Goal: Task Accomplishment & Management: Manage account settings

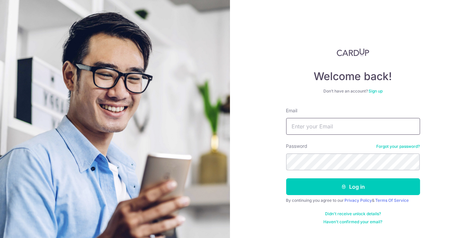
click at [350, 127] on input "Email" at bounding box center [353, 126] width 134 height 17
type input "[EMAIL_ADDRESS][DOMAIN_NAME]"
click at [286, 178] on button "Log in" at bounding box center [353, 186] width 134 height 17
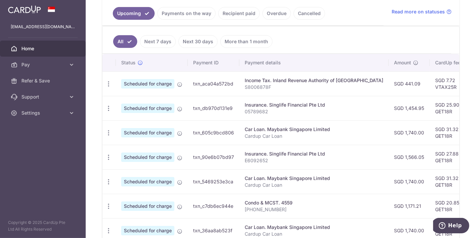
scroll to position [111, 0]
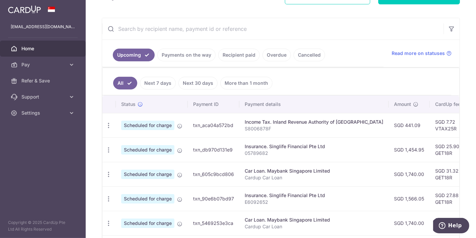
click at [161, 80] on link "Next 7 days" at bounding box center [158, 83] width 36 height 13
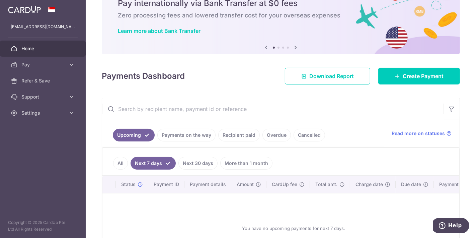
scroll to position [91, 0]
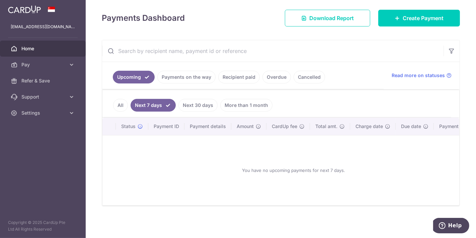
click at [173, 73] on link "Payments on the way" at bounding box center [186, 77] width 58 height 13
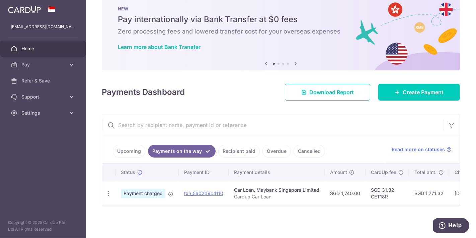
scroll to position [18, 0]
click at [132, 146] on link "Upcoming" at bounding box center [129, 151] width 32 height 13
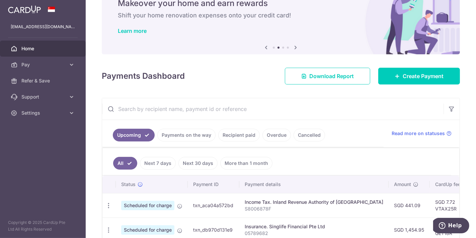
scroll to position [111, 0]
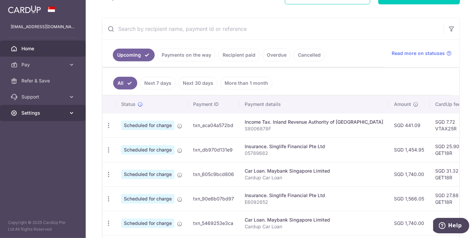
click at [73, 114] on icon at bounding box center [71, 112] width 7 height 7
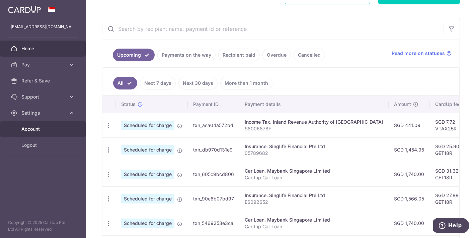
click at [31, 129] on span "Account" at bounding box center [43, 129] width 44 height 7
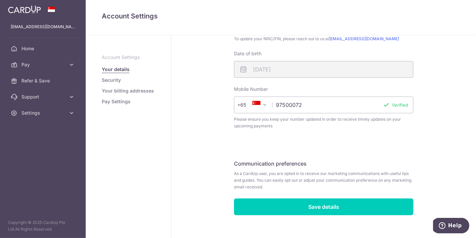
scroll to position [186, 0]
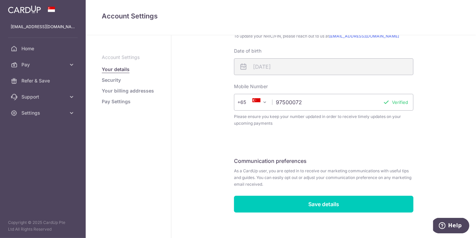
click at [124, 102] on link "Pay Settings" at bounding box center [116, 101] width 29 height 7
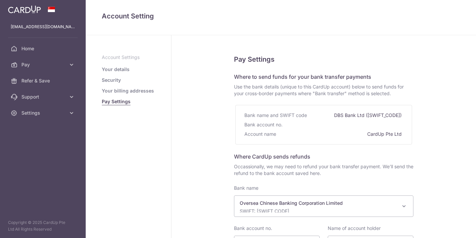
select select "12"
click at [117, 87] on link "Your billing addresses" at bounding box center [128, 90] width 52 height 7
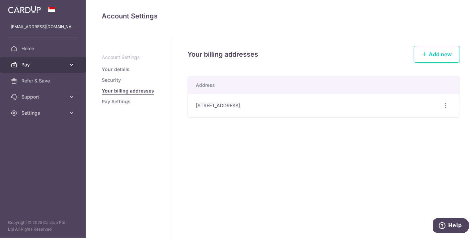
click at [30, 67] on span "Pay" at bounding box center [43, 64] width 44 height 7
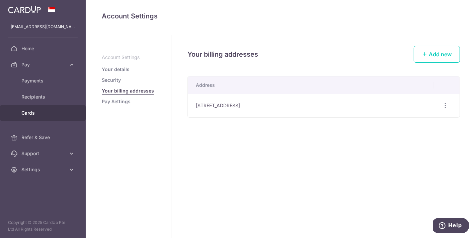
click at [29, 113] on span "Cards" at bounding box center [43, 112] width 44 height 7
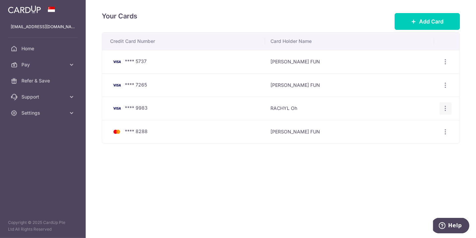
click at [450, 109] on div "View/Edit Delete" at bounding box center [446, 108] width 12 height 12
click at [446, 65] on icon "button" at bounding box center [445, 61] width 7 height 7
click at [414, 127] on span "View/Edit" at bounding box center [423, 127] width 46 height 8
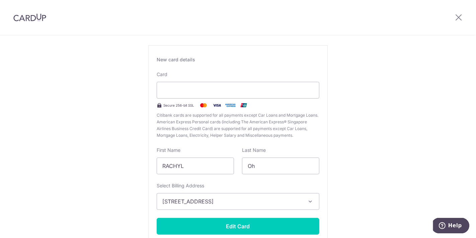
scroll to position [74, 0]
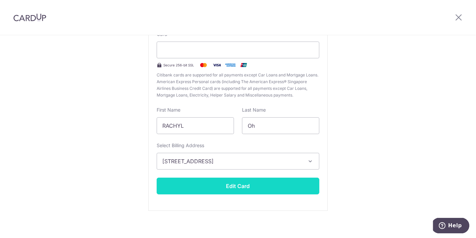
click at [217, 188] on button "Edit Card" at bounding box center [238, 185] width 163 height 17
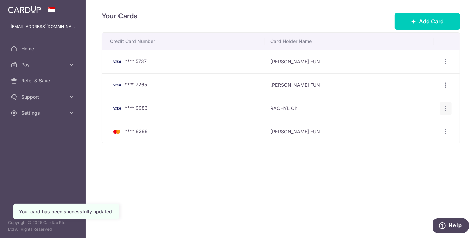
click at [446, 65] on icon "button" at bounding box center [445, 61] width 7 height 7
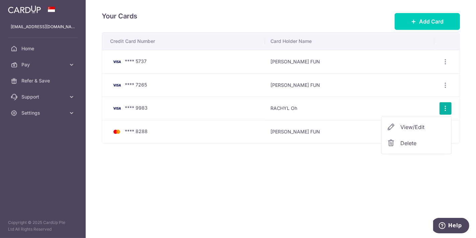
click at [408, 128] on span "View/Edit" at bounding box center [423, 127] width 46 height 8
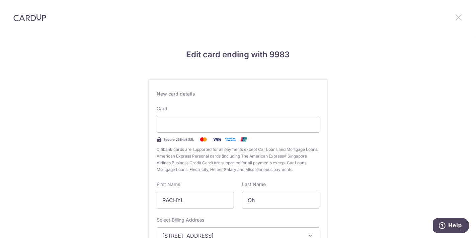
click at [459, 20] on icon at bounding box center [459, 17] width 8 height 8
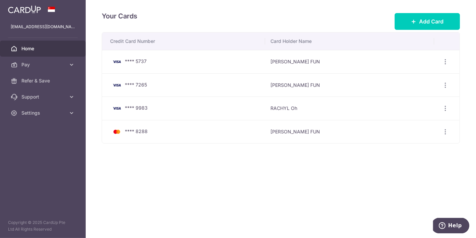
click at [41, 47] on span "Home" at bounding box center [43, 48] width 44 height 7
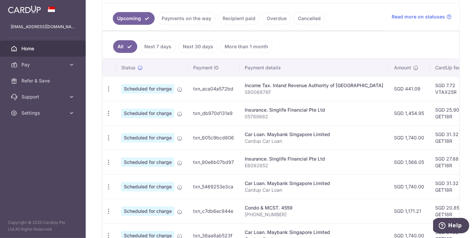
scroll to position [149, 0]
click at [108, 87] on icon "button" at bounding box center [108, 88] width 7 height 7
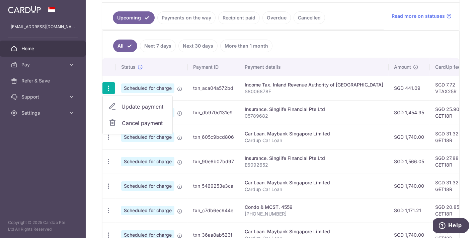
click at [133, 108] on span "Update payment" at bounding box center [145, 106] width 46 height 8
radio input "true"
type input "441.09"
type input "[DATE]"
type input "S8006878F"
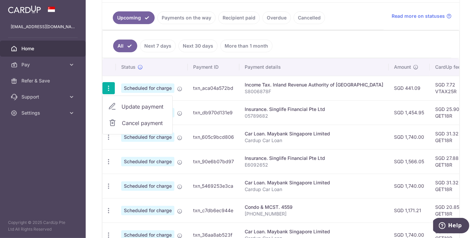
type input "VTAX25R"
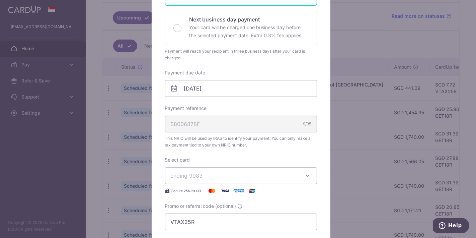
click at [270, 176] on span "ending 9983" at bounding box center [235, 175] width 129 height 8
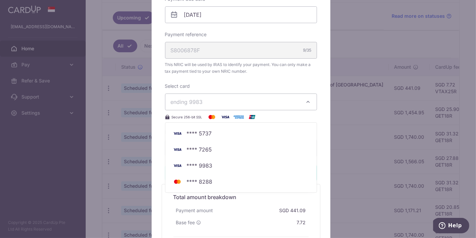
scroll to position [223, 0]
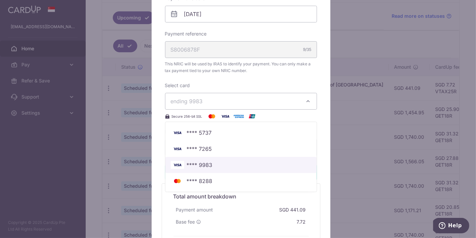
click at [218, 168] on link "**** 9983" at bounding box center [240, 165] width 151 height 16
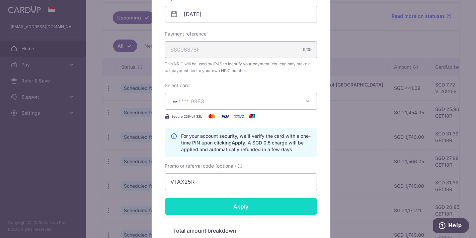
click at [226, 206] on input "Apply" at bounding box center [241, 206] width 152 height 17
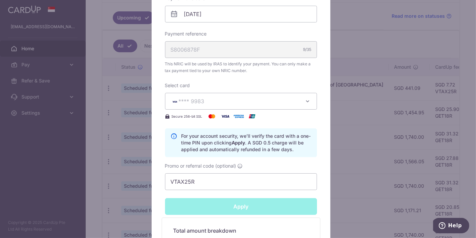
type input "Successfully Applied"
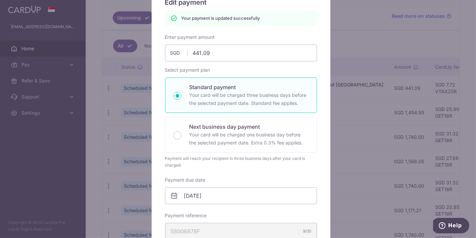
scroll to position [0, 0]
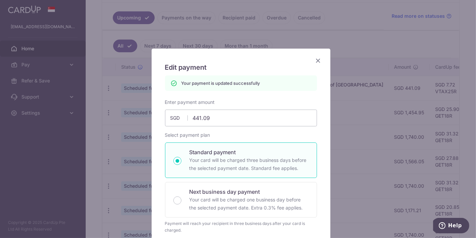
click at [315, 58] on icon "Close" at bounding box center [318, 60] width 8 height 8
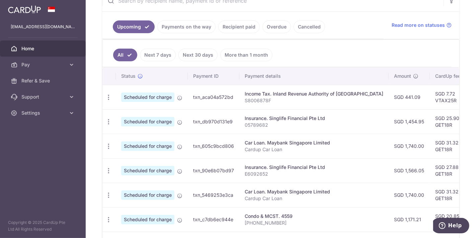
scroll to position [149, 0]
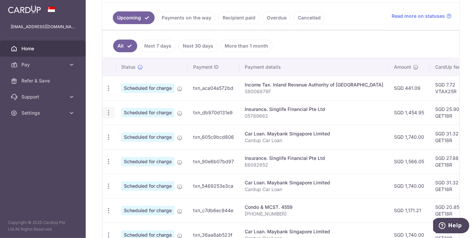
click at [110, 92] on icon "button" at bounding box center [108, 88] width 7 height 7
click at [122, 132] on span "Update payment" at bounding box center [145, 131] width 46 height 8
radio input "true"
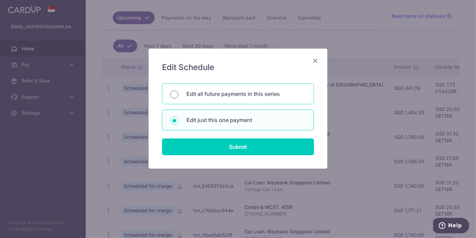
click at [173, 92] on input "Edit all future payments in this series" at bounding box center [174, 94] width 8 height 8
radio input "true"
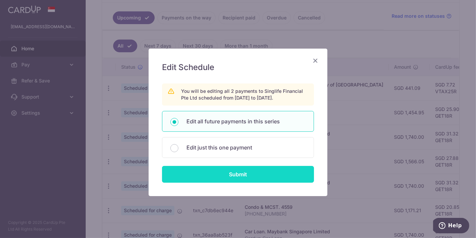
click at [195, 173] on input "Submit" at bounding box center [238, 174] width 152 height 17
radio input "true"
type input "1,454.95"
type input "05789682"
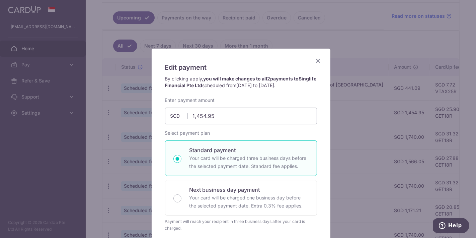
scroll to position [223, 0]
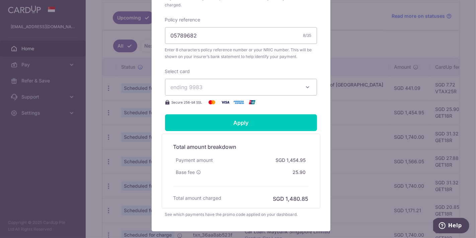
click at [270, 91] on span "ending 9983" at bounding box center [235, 87] width 129 height 8
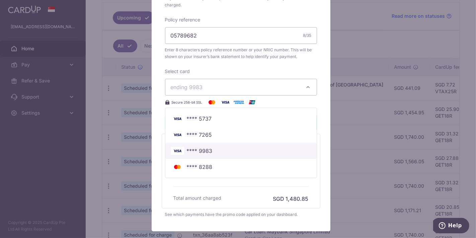
click at [218, 155] on span "**** 9983" at bounding box center [241, 151] width 141 height 8
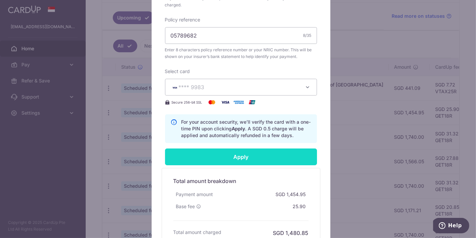
click at [218, 164] on input "Apply" at bounding box center [241, 156] width 152 height 17
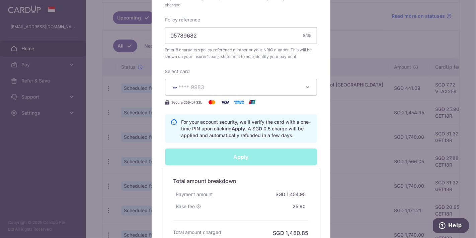
type input "Successfully Applied"
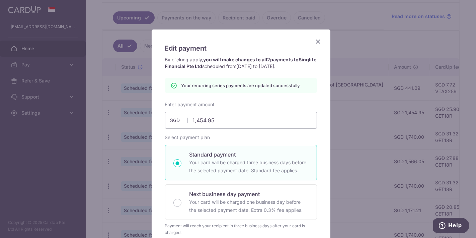
scroll to position [0, 0]
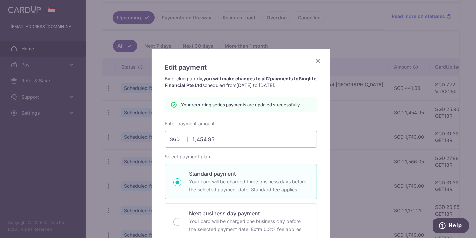
click at [318, 59] on icon "Close" at bounding box center [318, 60] width 8 height 8
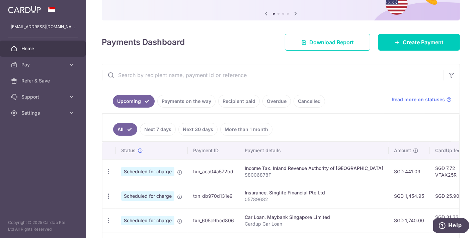
scroll to position [111, 0]
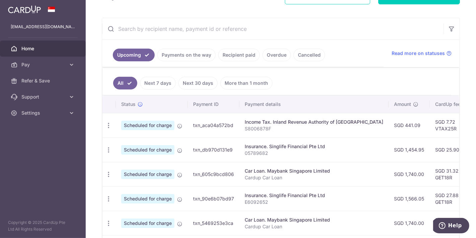
click at [436, 176] on td "SGD 31.32 GET18R" at bounding box center [452, 174] width 44 height 24
drag, startPoint x: 431, startPoint y: 176, endPoint x: 413, endPoint y: 177, distance: 17.8
click at [430, 177] on td "SGD 31.32 GET18R" at bounding box center [452, 174] width 44 height 24
copy td "GET18R"
click at [109, 129] on icon "button" at bounding box center [108, 125] width 7 height 7
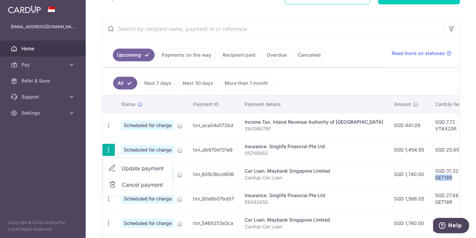
click at [134, 167] on span "Update payment" at bounding box center [145, 168] width 46 height 8
radio input "true"
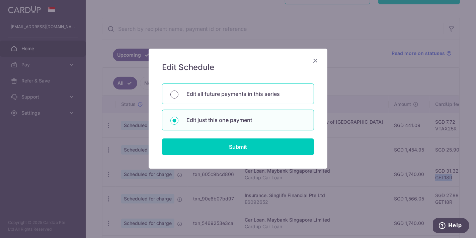
click at [173, 94] on input "Edit all future payments in this series" at bounding box center [174, 94] width 8 height 8
radio input "true"
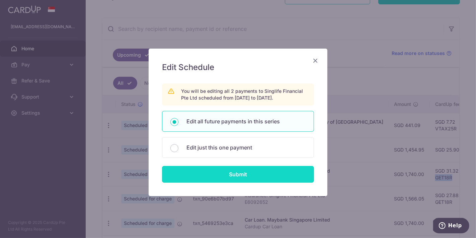
click at [207, 170] on input "Submit" at bounding box center [238, 174] width 152 height 17
radio input "true"
type input "1,454.95"
type input "05789682"
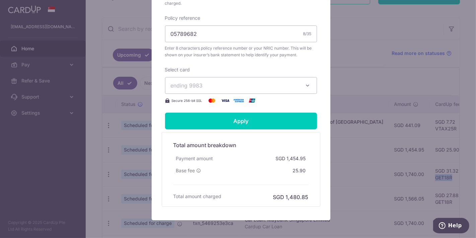
scroll to position [260, 0]
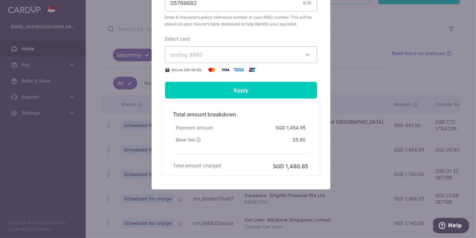
click at [221, 169] on div "Total amount charged SGD 1,480.85" at bounding box center [240, 166] width 135 height 8
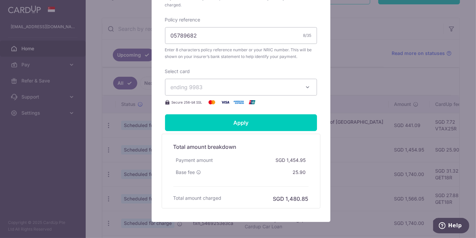
scroll to position [186, 0]
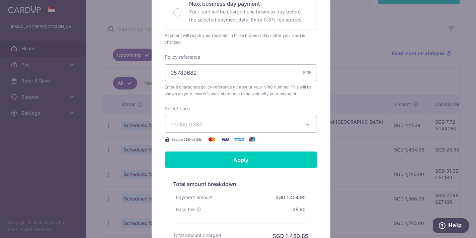
click at [227, 133] on button "ending 9983" at bounding box center [241, 124] width 152 height 17
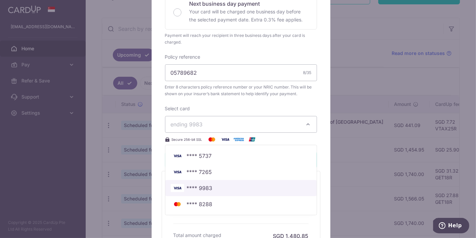
click at [209, 192] on span "**** 9983" at bounding box center [200, 188] width 26 height 8
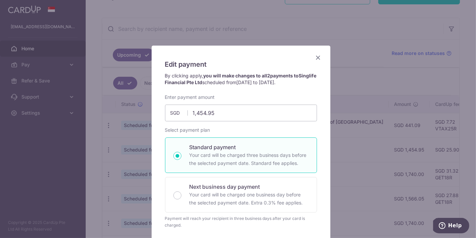
scroll to position [0, 0]
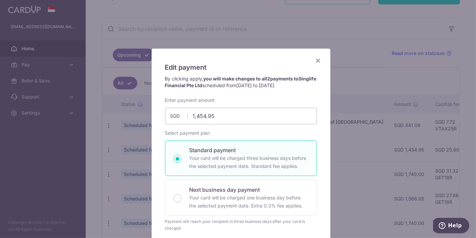
click at [315, 63] on icon "Close" at bounding box center [318, 60] width 8 height 8
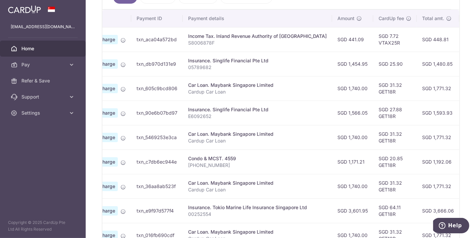
scroll to position [186, 0]
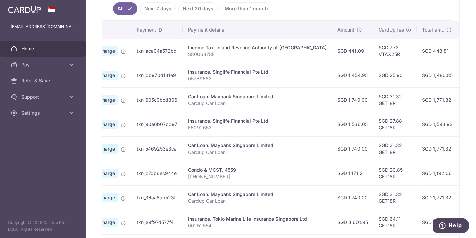
click at [373, 74] on td "SGD 25.90" at bounding box center [395, 75] width 44 height 24
click at [351, 76] on td "SGD 1,454.95" at bounding box center [352, 75] width 41 height 24
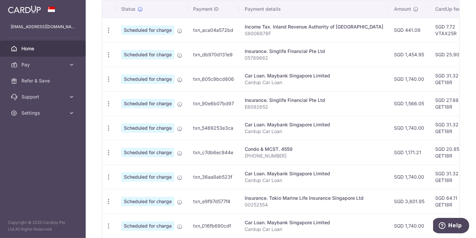
scroll to position [169, 0]
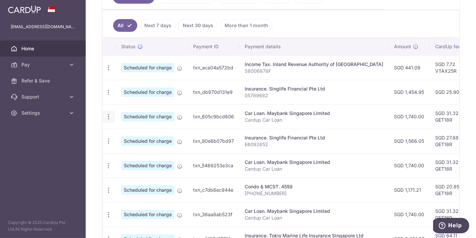
click at [110, 71] on icon "button" at bounding box center [108, 67] width 7 height 7
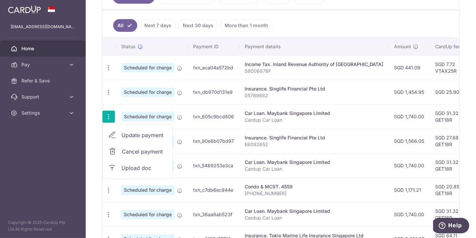
click at [124, 133] on span "Update payment" at bounding box center [145, 135] width 46 height 8
radio input "true"
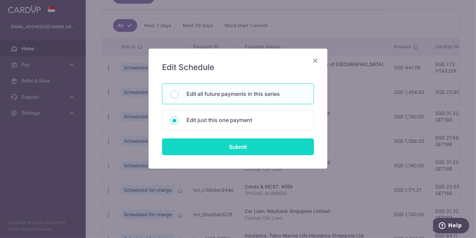
click at [177, 145] on input "Submit" at bounding box center [238, 146] width 152 height 17
type input "1,740.00"
radio input "true"
type input "[DATE]"
type input "Cardup Car Loan"
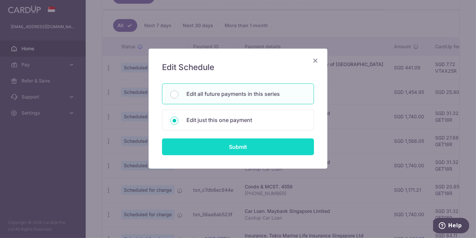
type input "GET18R"
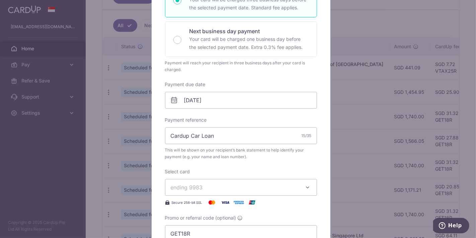
scroll to position [186, 0]
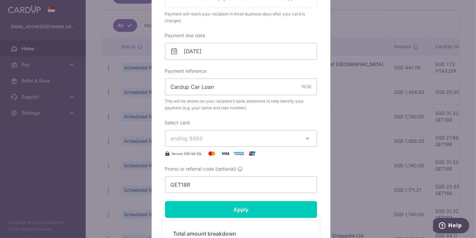
click at [238, 138] on span "ending 9983" at bounding box center [235, 138] width 129 height 8
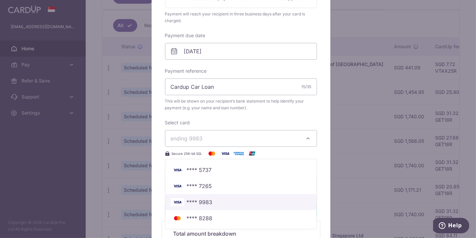
click at [211, 200] on span "**** 9983" at bounding box center [241, 202] width 141 height 8
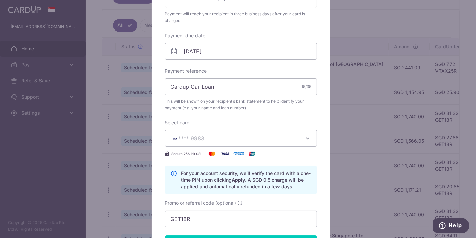
scroll to position [260, 0]
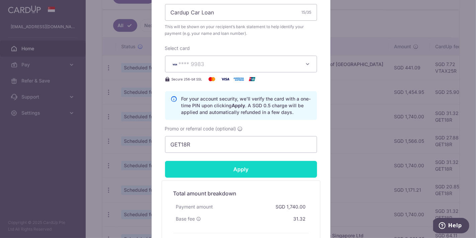
click at [214, 165] on input "Apply" at bounding box center [241, 169] width 152 height 17
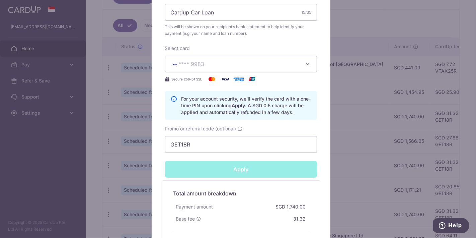
type input "Successfully Applied"
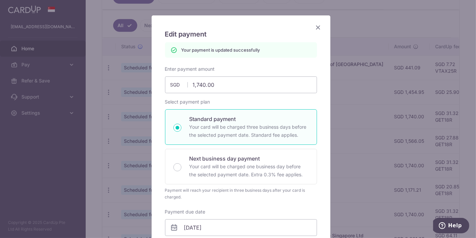
scroll to position [0, 0]
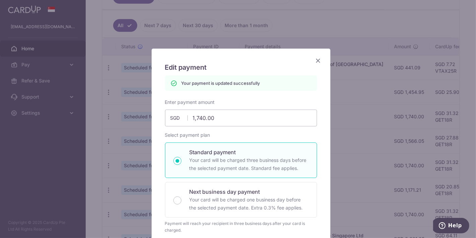
click at [314, 61] on icon "Close" at bounding box center [318, 60] width 8 height 8
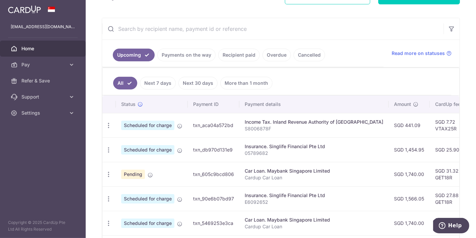
scroll to position [149, 0]
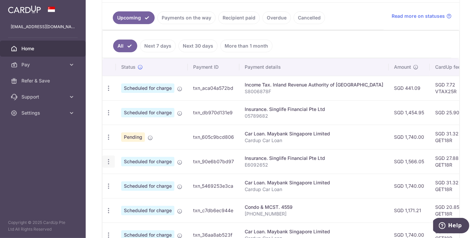
click at [109, 163] on div "Update payment Cancel payment" at bounding box center [108, 161] width 12 height 12
click at [110, 92] on icon "button" at bounding box center [108, 88] width 7 height 7
click at [121, 177] on link "Update payment" at bounding box center [138, 180] width 70 height 16
radio input "true"
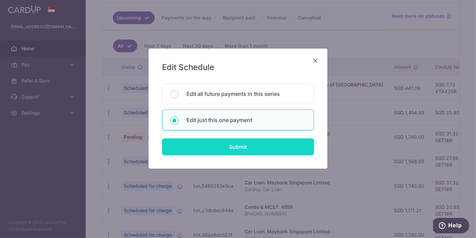
click at [215, 147] on input "Submit" at bounding box center [238, 146] width 152 height 17
radio input "true"
type input "1,566.05"
type input "[DATE]"
type input "E6092652"
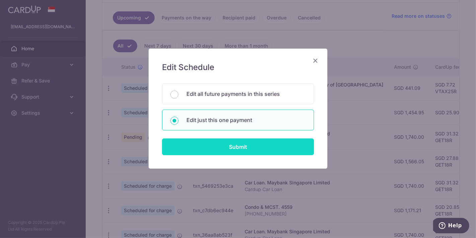
type input "GET18R"
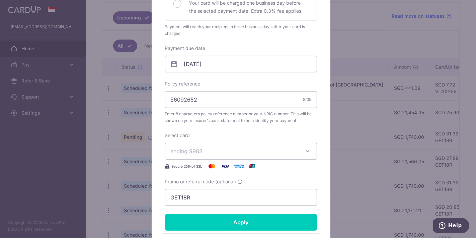
scroll to position [186, 0]
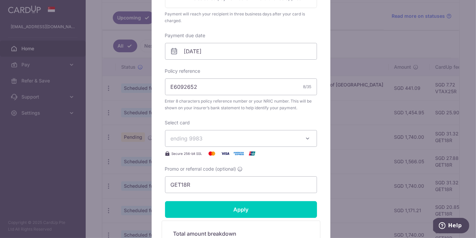
click at [221, 138] on span "ending 9983" at bounding box center [235, 138] width 129 height 8
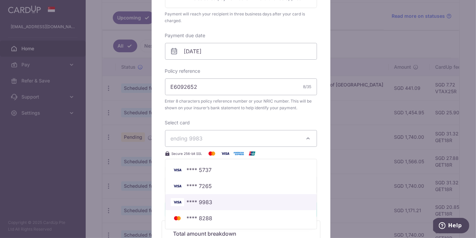
click at [208, 204] on span "**** 9983" at bounding box center [200, 202] width 26 height 8
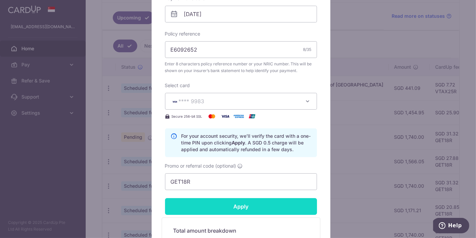
click at [224, 208] on input "Apply" at bounding box center [241, 206] width 152 height 17
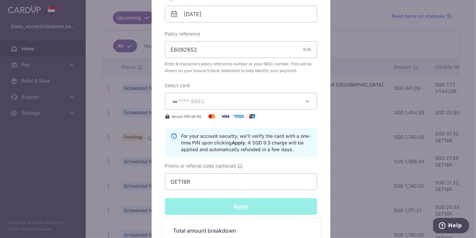
type input "Successfully Applied"
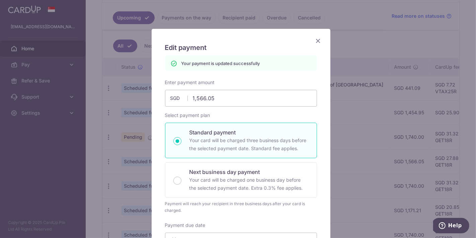
scroll to position [0, 0]
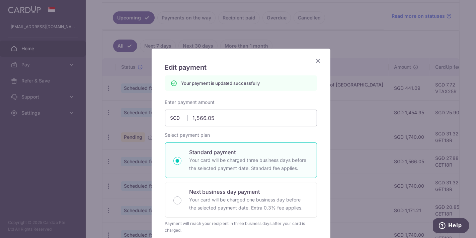
click at [314, 62] on icon "Close" at bounding box center [318, 60] width 8 height 8
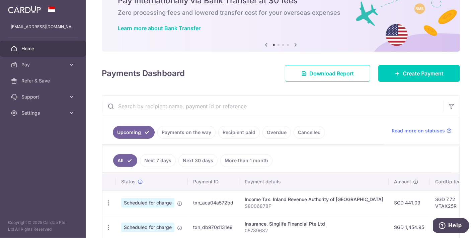
scroll to position [223, 0]
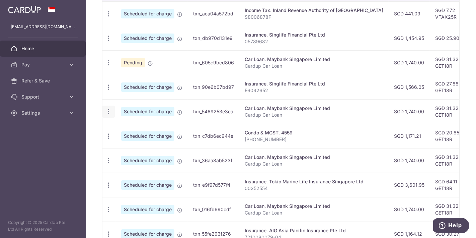
click at [109, 17] on icon "button" at bounding box center [108, 13] width 7 height 7
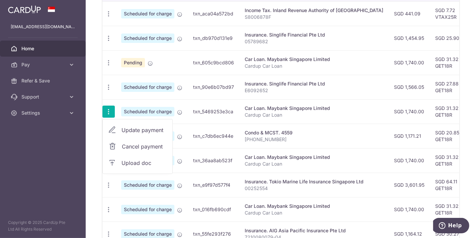
click at [120, 128] on link "Update payment" at bounding box center [138, 130] width 70 height 16
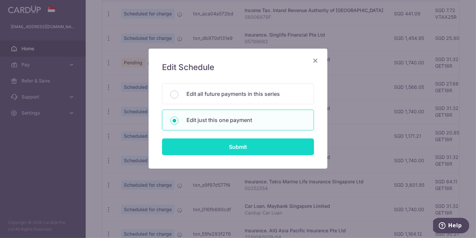
click at [180, 145] on input "Submit" at bounding box center [238, 146] width 152 height 17
radio input "true"
type input "1,740.00"
type input "[DATE]"
type input "Cardup Car Loan"
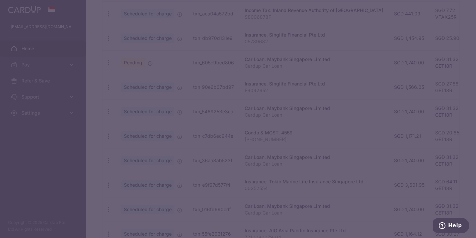
type input "GET18R"
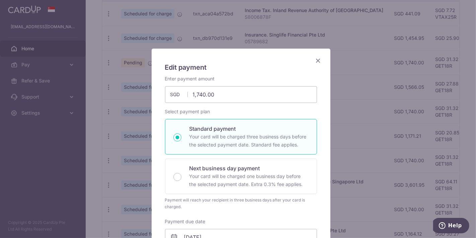
scroll to position [186, 0]
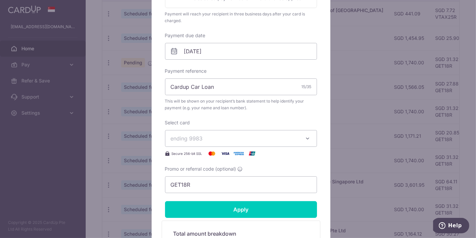
click at [200, 138] on span "ending 9983" at bounding box center [187, 138] width 32 height 7
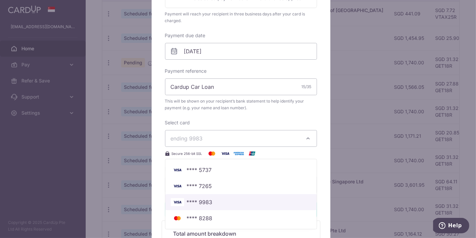
click at [201, 202] on span "**** 9983" at bounding box center [200, 202] width 26 height 8
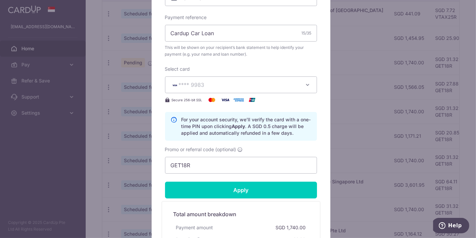
scroll to position [260, 0]
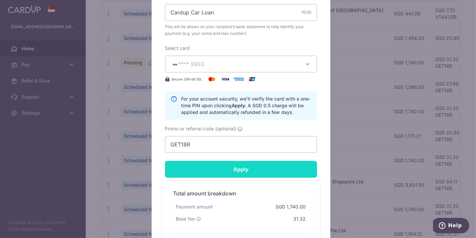
click at [208, 169] on input "Apply" at bounding box center [241, 169] width 152 height 17
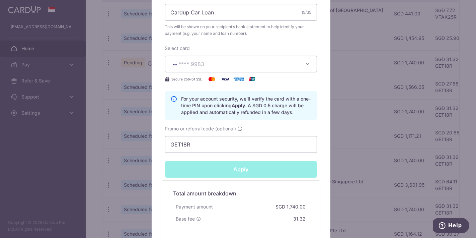
type input "Successfully Applied"
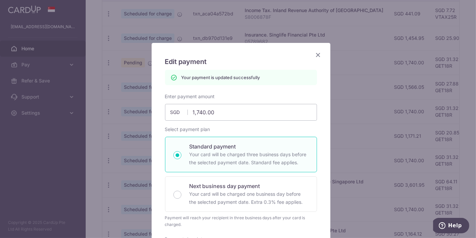
scroll to position [0, 0]
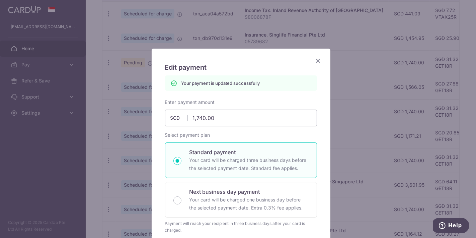
click at [315, 59] on icon "Close" at bounding box center [318, 60] width 8 height 8
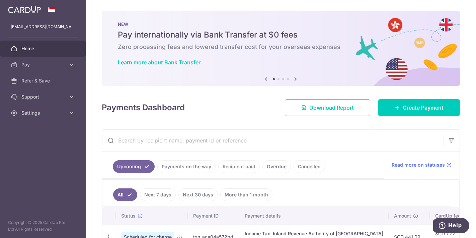
scroll to position [186, 0]
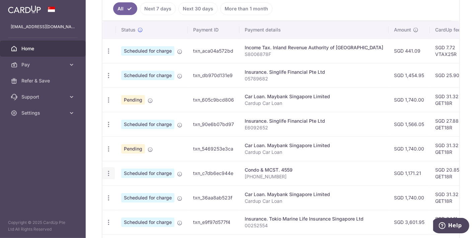
click at [109, 55] on icon "button" at bounding box center [108, 51] width 7 height 7
click at [127, 188] on span "Update payment" at bounding box center [145, 191] width 46 height 8
radio input "true"
type input "1,171.21"
type input "[DATE]"
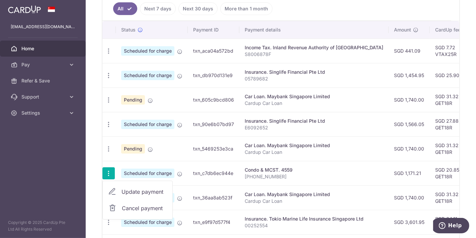
type input "[PHONE_NUMBER]"
type input "GET18R"
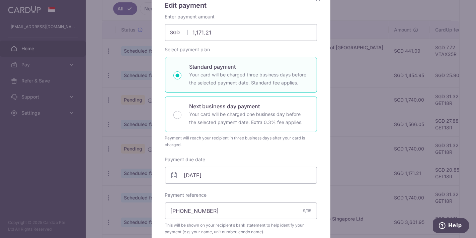
scroll to position [149, 0]
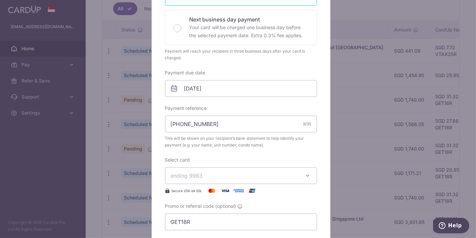
click at [192, 174] on span "ending 9983" at bounding box center [187, 175] width 32 height 7
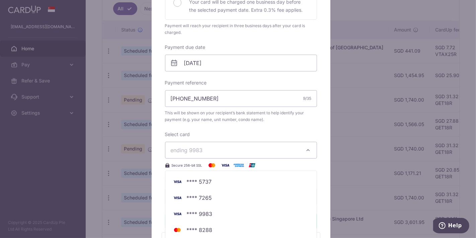
scroll to position [186, 0]
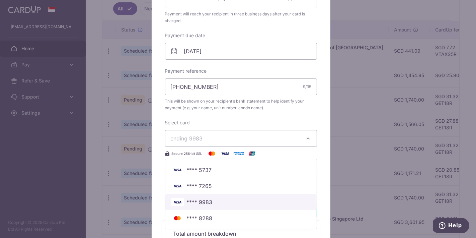
click at [191, 202] on span "**** 9983" at bounding box center [200, 202] width 26 height 8
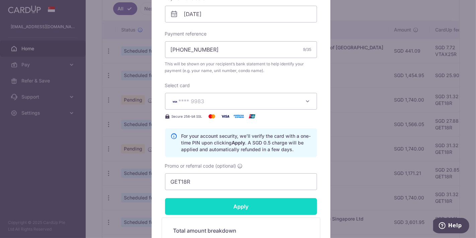
click at [207, 206] on input "Apply" at bounding box center [241, 206] width 152 height 17
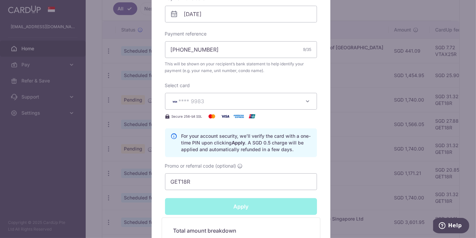
type input "Successfully Applied"
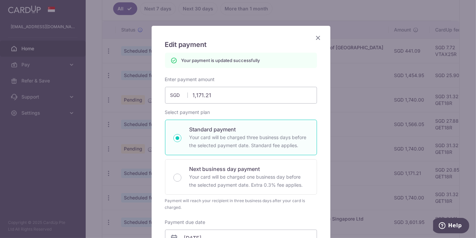
scroll to position [0, 0]
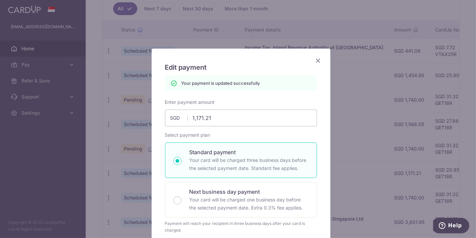
click at [315, 61] on icon "Close" at bounding box center [318, 60] width 8 height 8
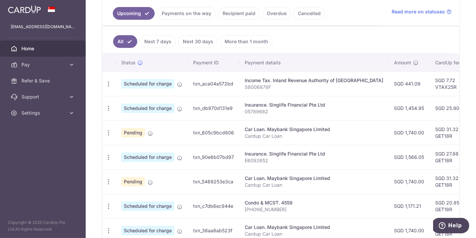
scroll to position [149, 0]
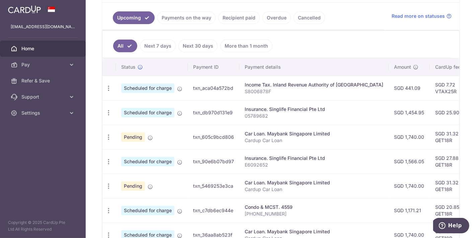
click at [240, 18] on link "Recipient paid" at bounding box center [239, 17] width 42 height 13
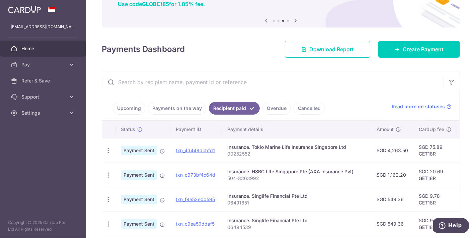
scroll to position [0, 0]
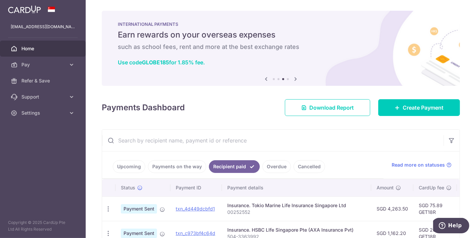
click at [121, 166] on link "Upcoming" at bounding box center [129, 166] width 32 height 13
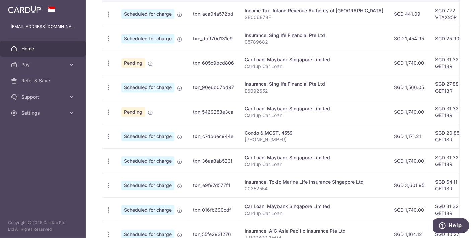
scroll to position [223, 0]
click at [110, 17] on icon "button" at bounding box center [108, 13] width 7 height 7
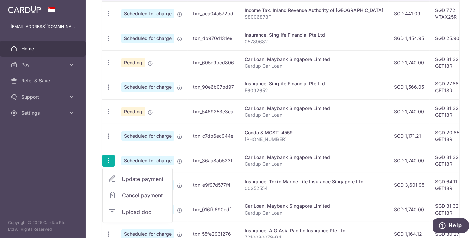
click at [120, 178] on link "Update payment" at bounding box center [138, 179] width 70 height 16
radio input "true"
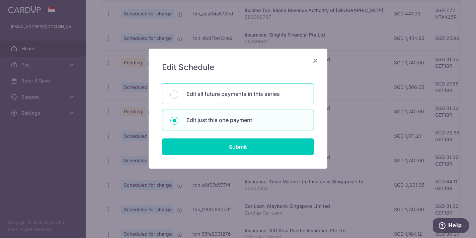
click at [188, 96] on p "Edit all future payments in this series" at bounding box center [245, 94] width 119 height 8
click at [178, 96] on input "Edit all future payments in this series" at bounding box center [174, 94] width 8 height 8
radio input "true"
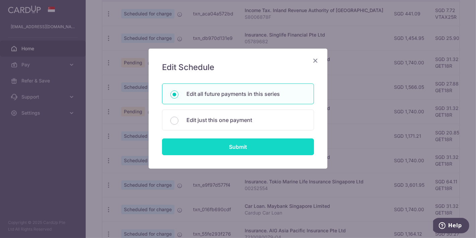
click at [187, 147] on input "Submit" at bounding box center [238, 146] width 152 height 17
radio input "true"
type input "1,740.00"
type input "Cardup Car Loan"
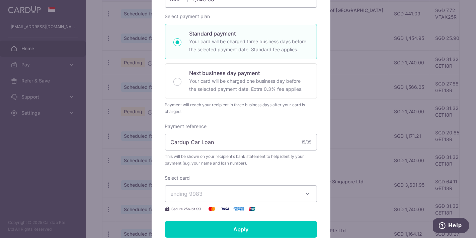
scroll to position [47, 0]
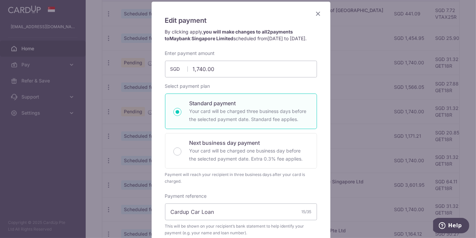
click at [315, 15] on icon "Close" at bounding box center [318, 13] width 8 height 8
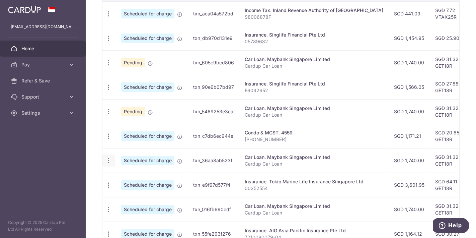
click at [105, 17] on icon "button" at bounding box center [108, 13] width 7 height 7
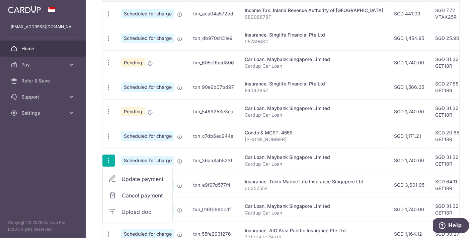
click at [123, 175] on span "Update payment" at bounding box center [145, 179] width 46 height 8
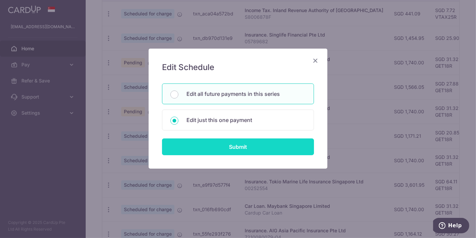
click at [193, 144] on input "Submit" at bounding box center [238, 146] width 152 height 17
radio input "true"
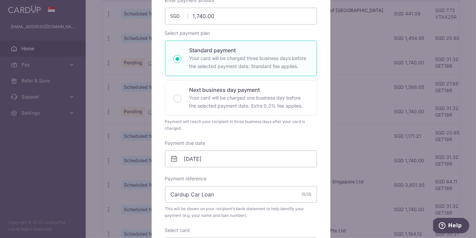
scroll to position [186, 0]
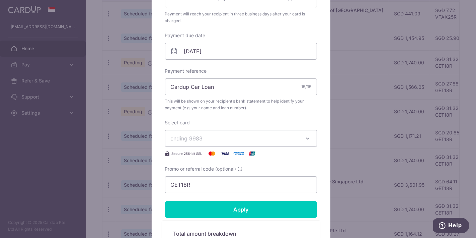
click at [193, 140] on span "ending 9983" at bounding box center [187, 138] width 32 height 7
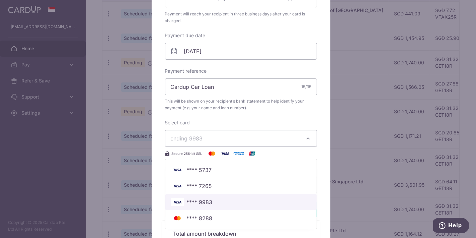
click at [191, 200] on span "**** 9983" at bounding box center [200, 202] width 26 height 8
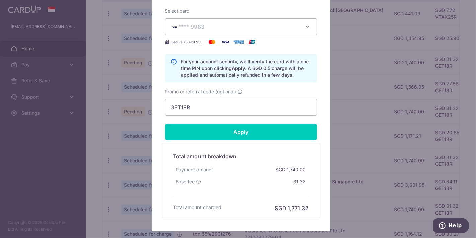
scroll to position [297, 0]
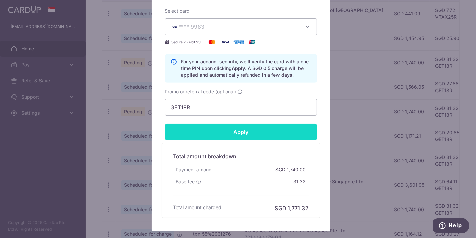
click at [217, 128] on input "Apply" at bounding box center [241, 132] width 152 height 17
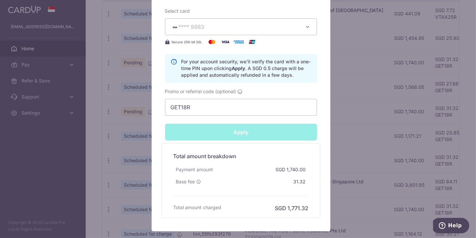
type input "Successfully Applied"
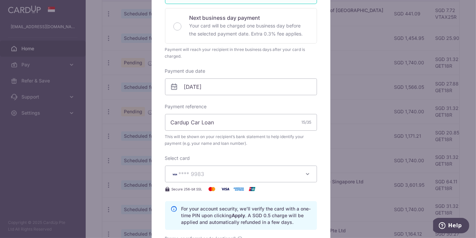
scroll to position [23, 0]
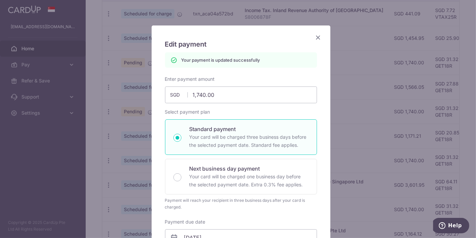
click at [314, 39] on icon "Close" at bounding box center [318, 37] width 8 height 8
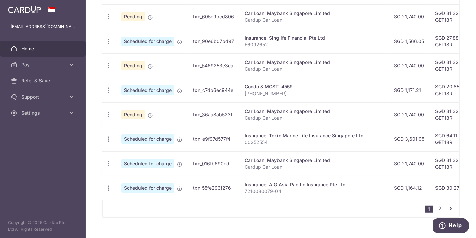
scroll to position [281, 0]
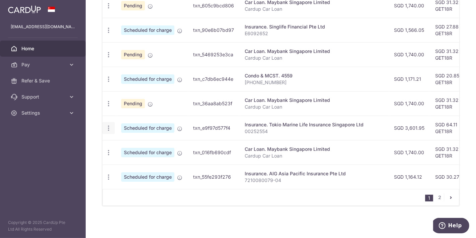
click at [126, 145] on span "Update payment" at bounding box center [145, 146] width 46 height 8
radio input "true"
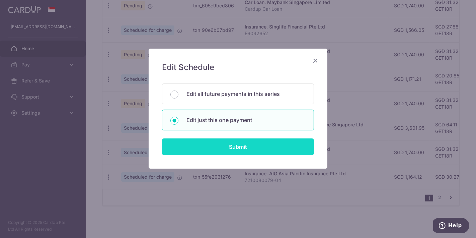
click at [182, 143] on input "Submit" at bounding box center [238, 146] width 152 height 17
radio input "true"
type input "3,601.95"
type input "[DATE]"
type input "00252554"
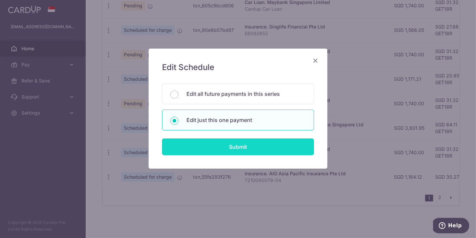
type input "GET18R"
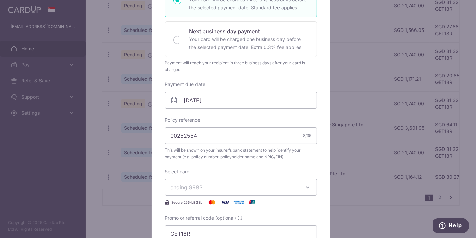
scroll to position [149, 0]
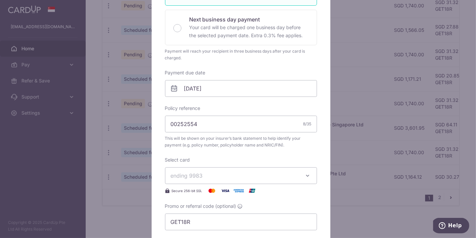
click at [209, 179] on button "ending 9983" at bounding box center [241, 175] width 152 height 17
click at [205, 234] on link "**** 9983" at bounding box center [240, 239] width 151 height 16
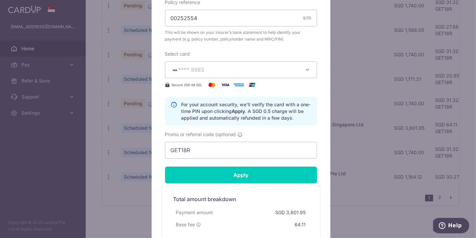
scroll to position [260, 0]
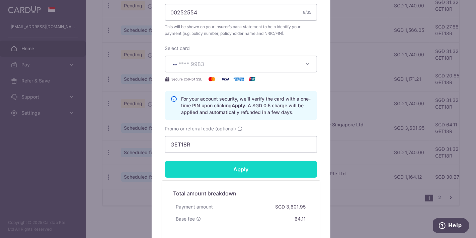
click at [228, 170] on input "Apply" at bounding box center [241, 169] width 152 height 17
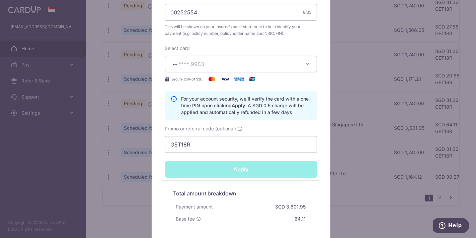
type input "Successfully Applied"
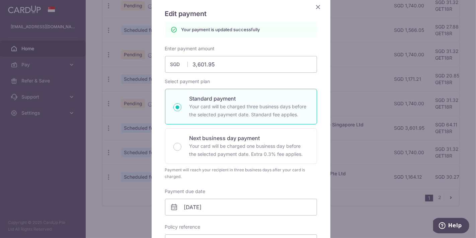
scroll to position [0, 0]
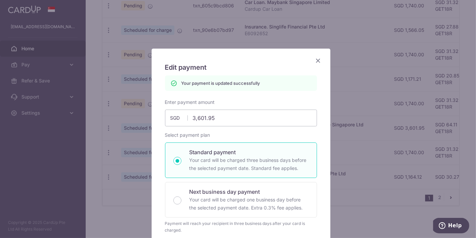
click at [315, 60] on icon "Close" at bounding box center [318, 60] width 8 height 8
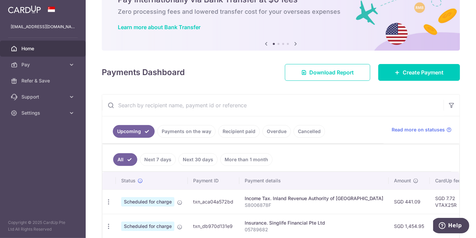
scroll to position [111, 0]
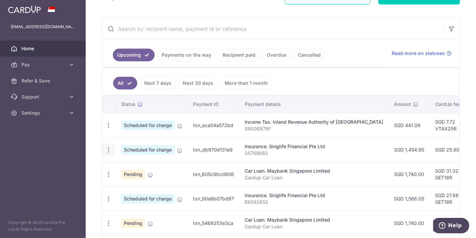
click at [108, 129] on icon "button" at bounding box center [108, 125] width 7 height 7
click at [219, 158] on td "txn_db970d131e9" at bounding box center [214, 149] width 52 height 24
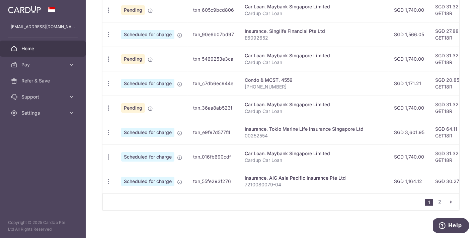
scroll to position [281, 0]
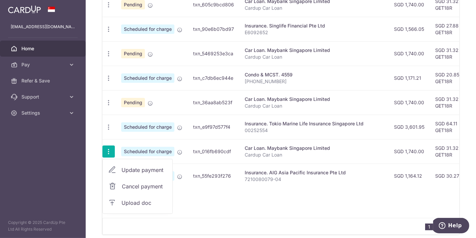
click at [125, 169] on span "Update payment" at bounding box center [145, 170] width 46 height 8
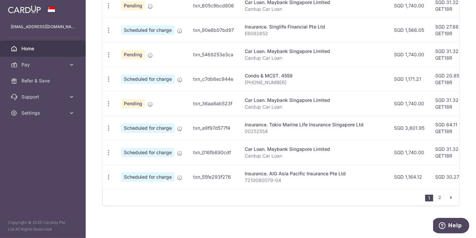
radio input "true"
type input "1,740.00"
type input "13/12/2025"
type input "Cardup Car Loan"
type input "GET18R"
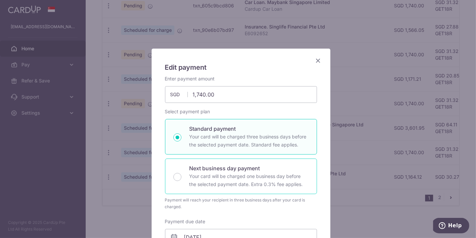
scroll to position [186, 0]
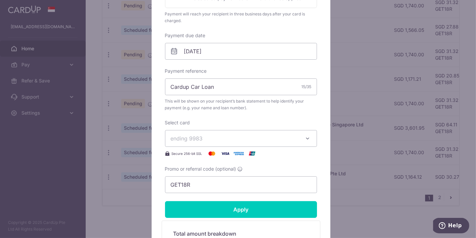
click at [201, 139] on span "ending 9983" at bounding box center [235, 138] width 129 height 8
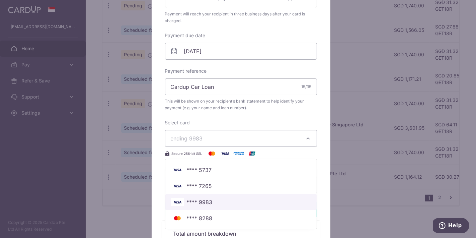
click at [203, 198] on span "**** 9983" at bounding box center [200, 202] width 26 height 8
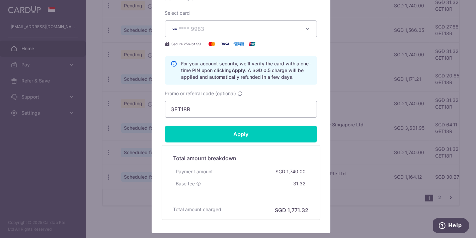
scroll to position [297, 0]
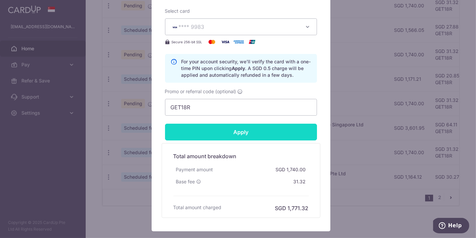
click at [220, 129] on input "Apply" at bounding box center [241, 132] width 152 height 17
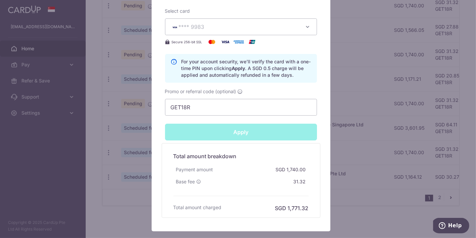
type input "Successfully Applied"
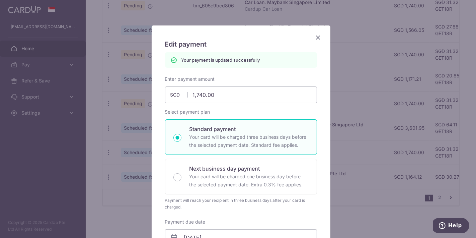
click at [315, 37] on icon "Close" at bounding box center [318, 37] width 8 height 8
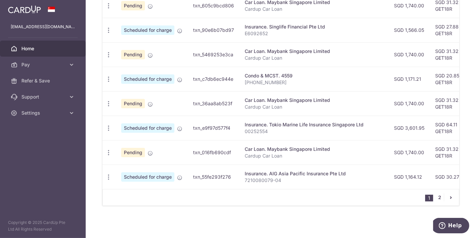
click at [436, 196] on link "2" at bounding box center [440, 197] width 8 height 8
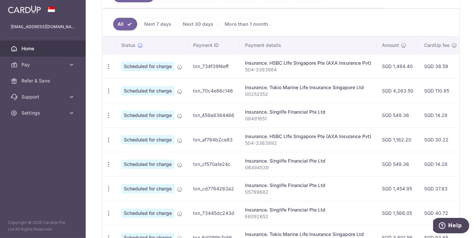
scroll to position [232, 0]
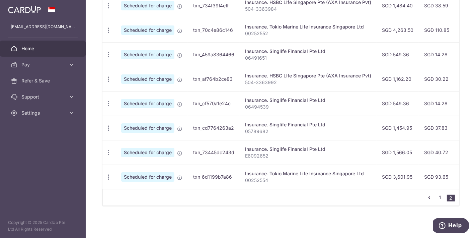
click at [436, 198] on link "1" at bounding box center [440, 197] width 8 height 8
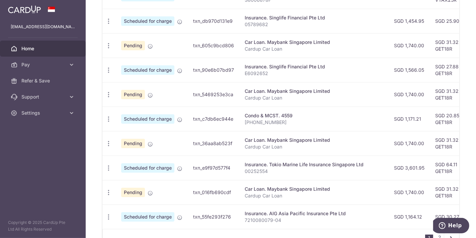
scroll to position [281, 0]
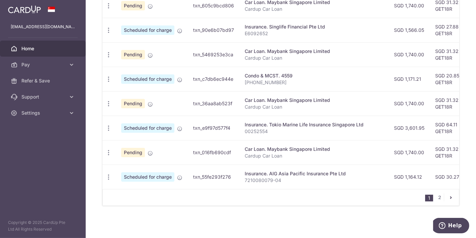
click at [29, 11] on img at bounding box center [24, 9] width 33 height 8
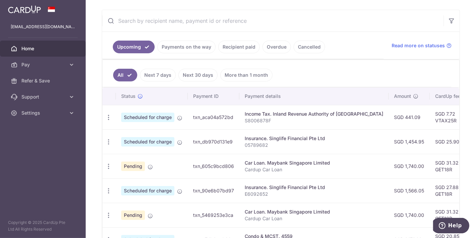
scroll to position [149, 0]
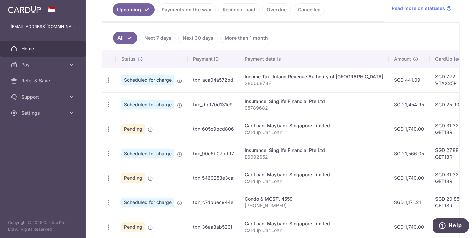
click at [25, 11] on img at bounding box center [24, 9] width 33 height 8
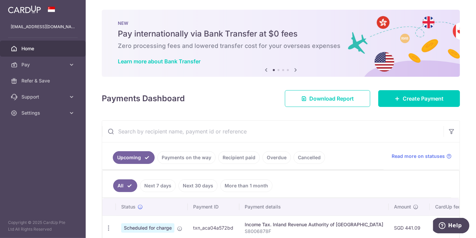
scroll to position [0, 0]
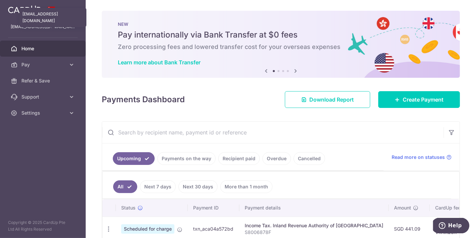
click at [47, 26] on p "rachyl.oh@gmail.com" at bounding box center [43, 26] width 64 height 7
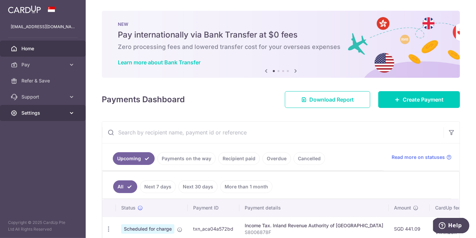
click at [55, 108] on link "Settings" at bounding box center [43, 113] width 86 height 16
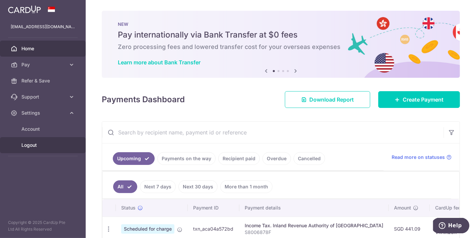
click at [40, 142] on span "Logout" at bounding box center [43, 145] width 44 height 7
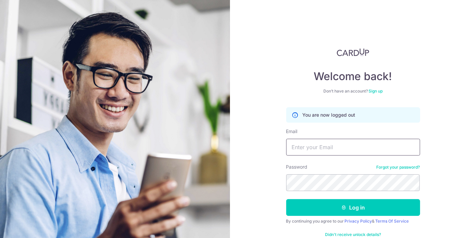
click at [314, 148] on input "Email" at bounding box center [353, 147] width 134 height 17
type input "[EMAIL_ADDRESS][DOMAIN_NAME]"
click at [286, 199] on button "Log in" at bounding box center [353, 207] width 134 height 17
